Goal: Information Seeking & Learning: Learn about a topic

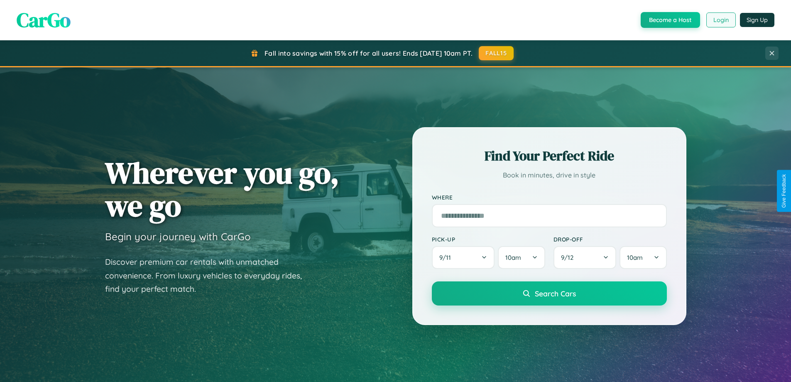
click at [721, 20] on button "Login" at bounding box center [721, 19] width 29 height 15
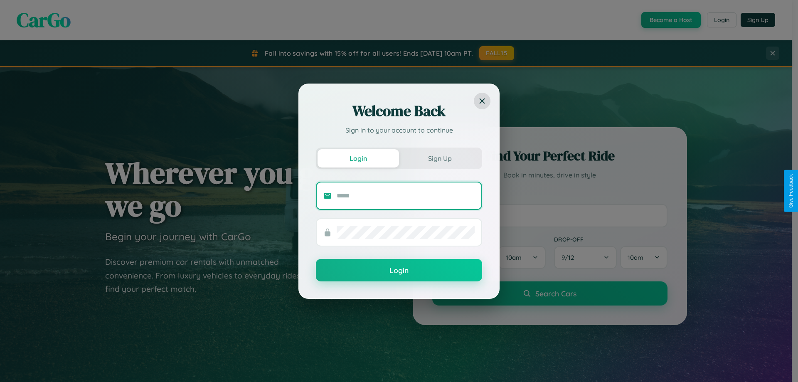
click at [405, 195] on input "text" at bounding box center [405, 195] width 138 height 13
type input "**********"
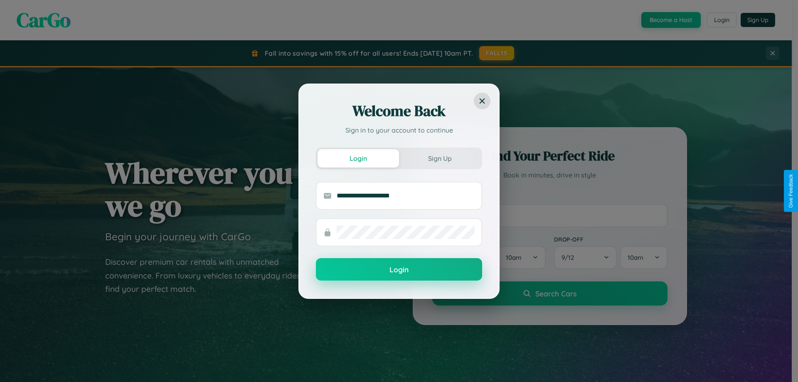
click at [399, 270] on button "Login" at bounding box center [399, 269] width 166 height 22
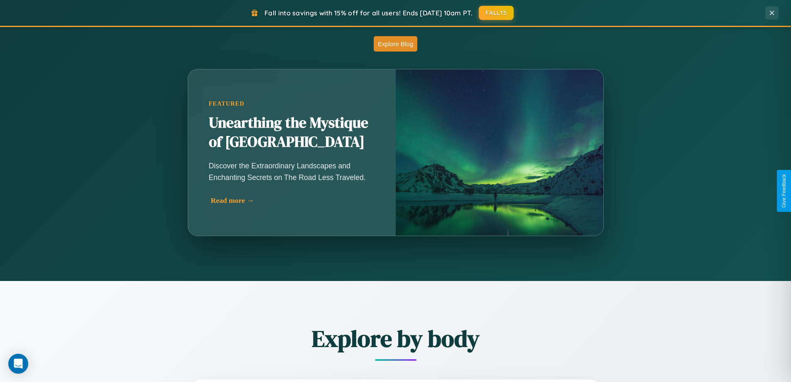
scroll to position [732, 0]
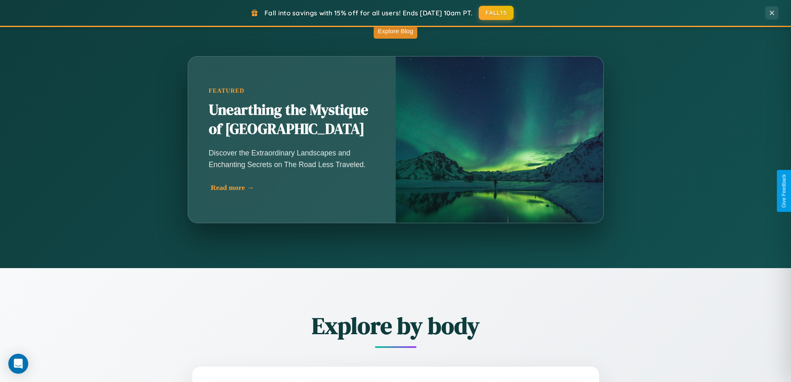
click at [292, 191] on div "Read more →" at bounding box center [294, 187] width 166 height 9
